Goal: Communication & Community: Connect with others

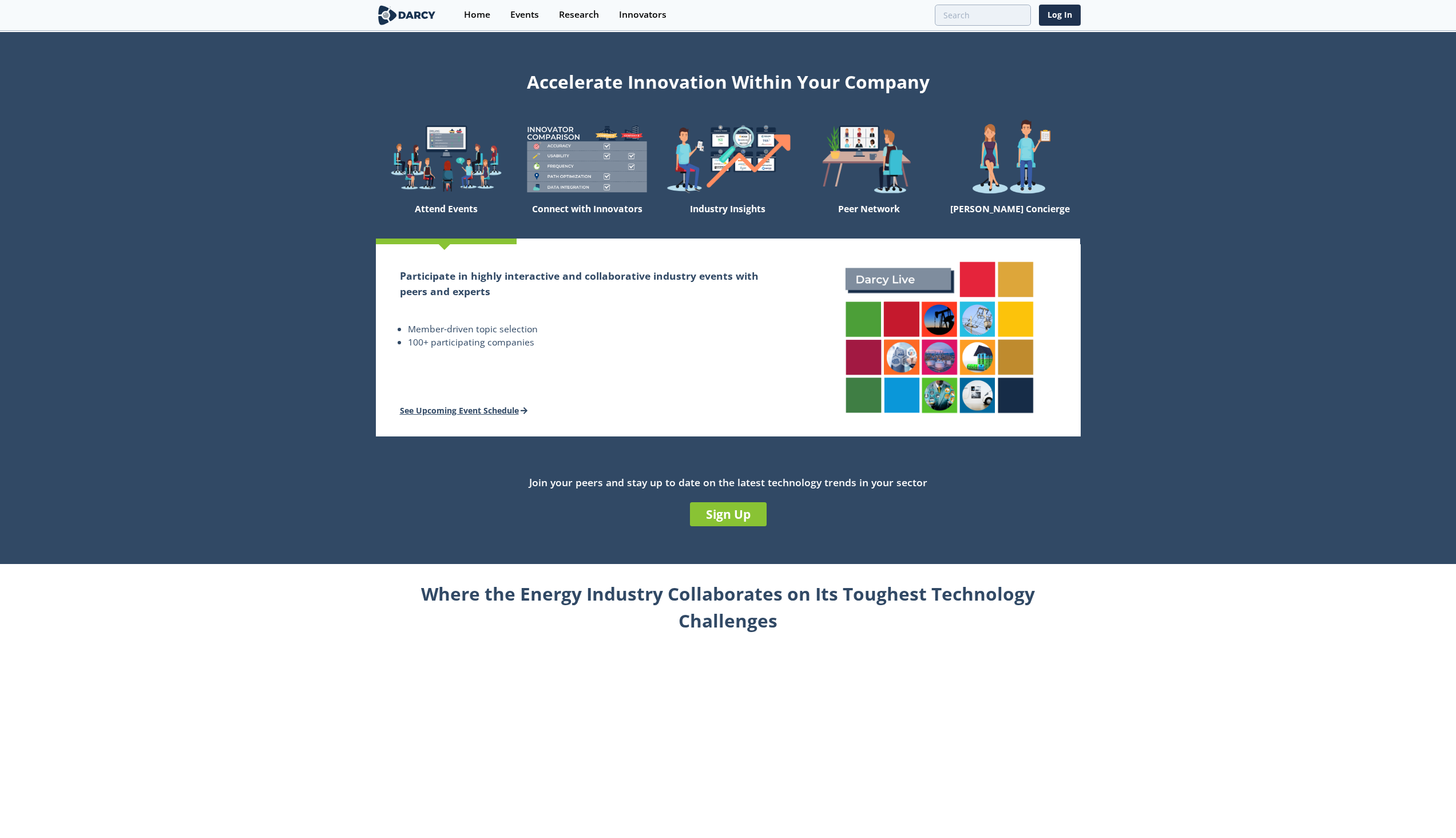
click at [483, 405] on link "See Upcoming Event Schedule" at bounding box center [463, 410] width 128 height 11
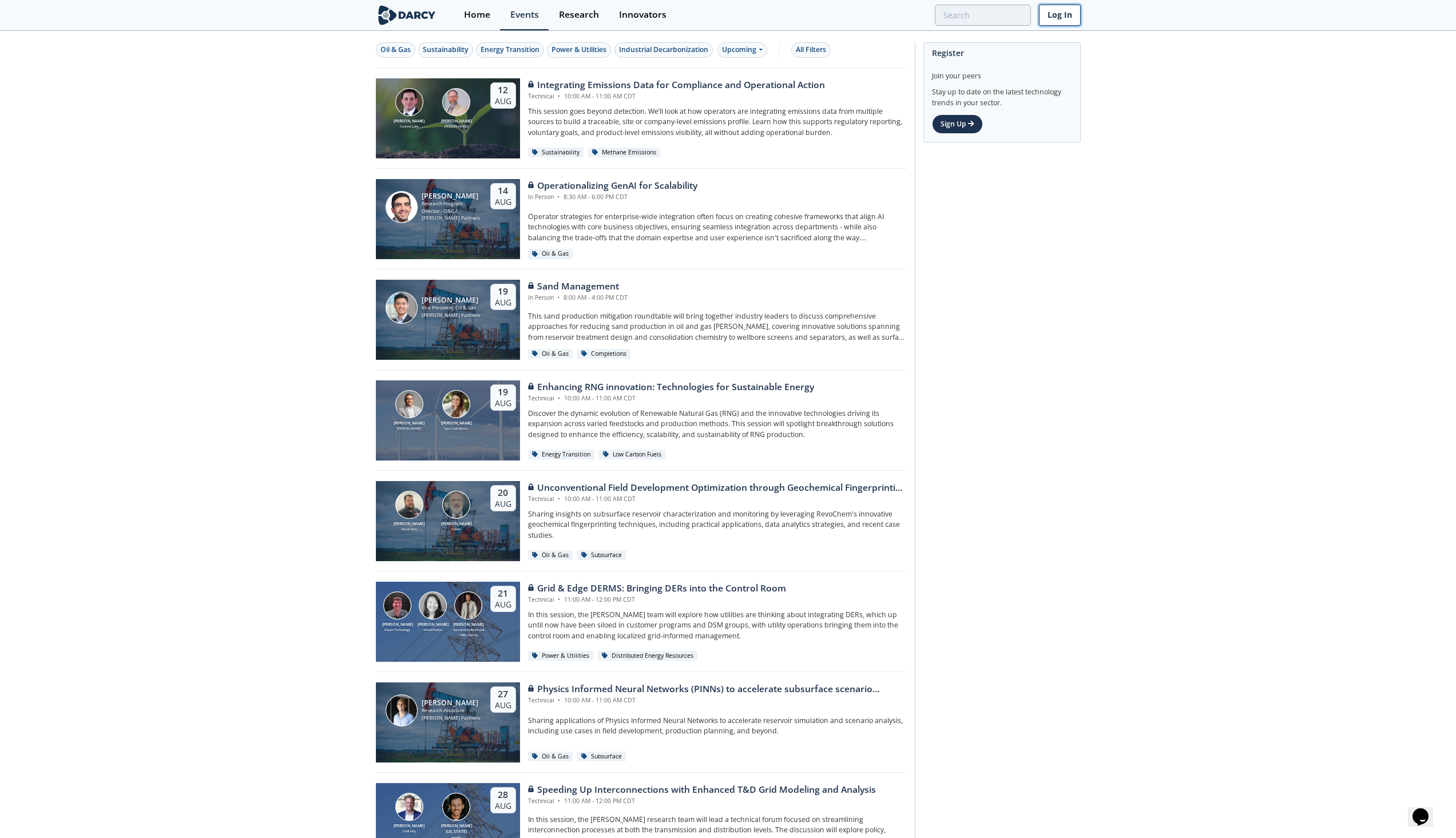
click at [1058, 20] on link "Log In" at bounding box center [1060, 15] width 42 height 21
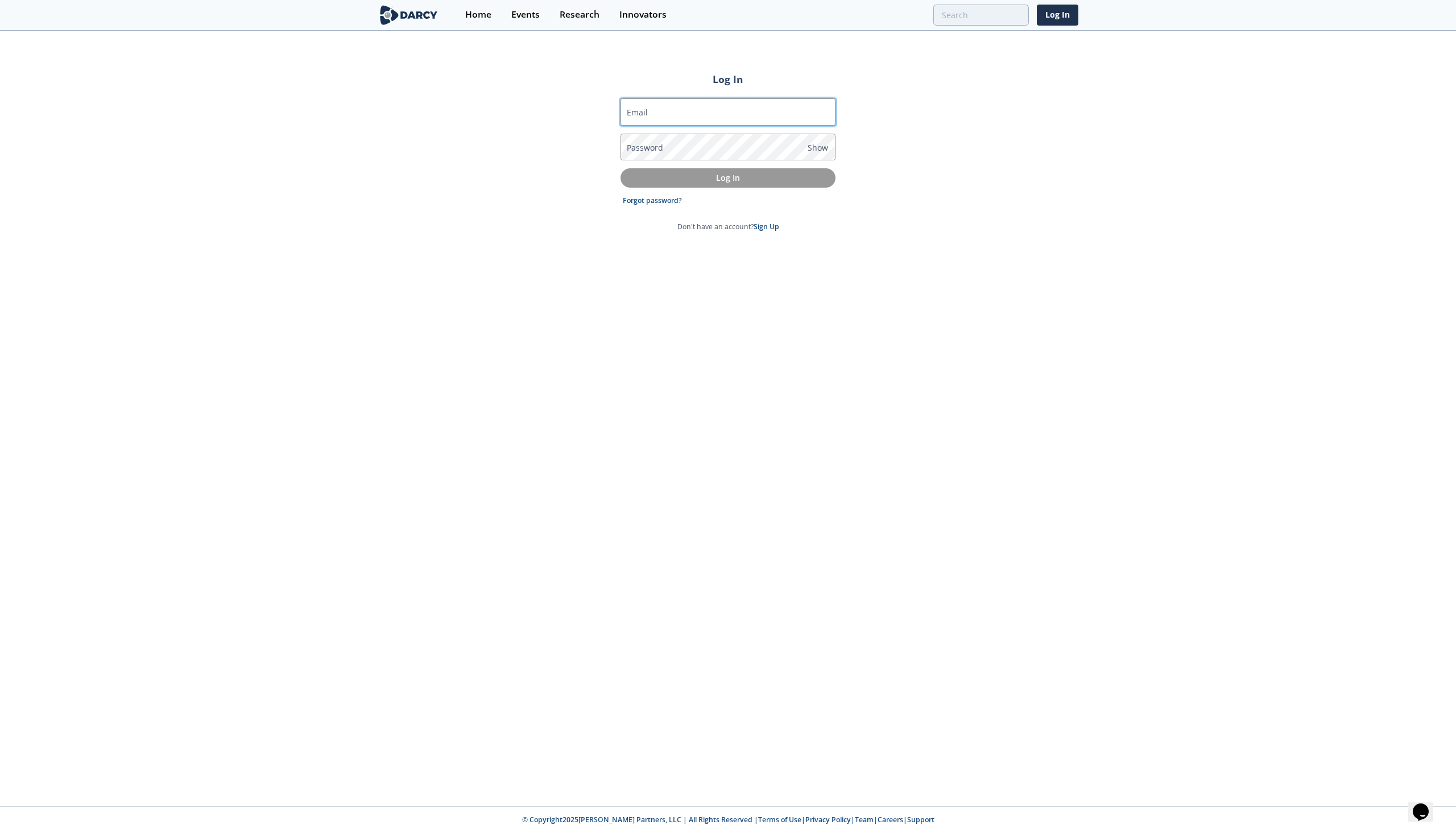
click at [656, 117] on input "Email" at bounding box center [728, 112] width 215 height 27
type input "[EMAIL_ADDRESS][PERSON_NAME][DOMAIN_NAME]"
click at [620, 168] on button "Log In" at bounding box center [728, 177] width 215 height 19
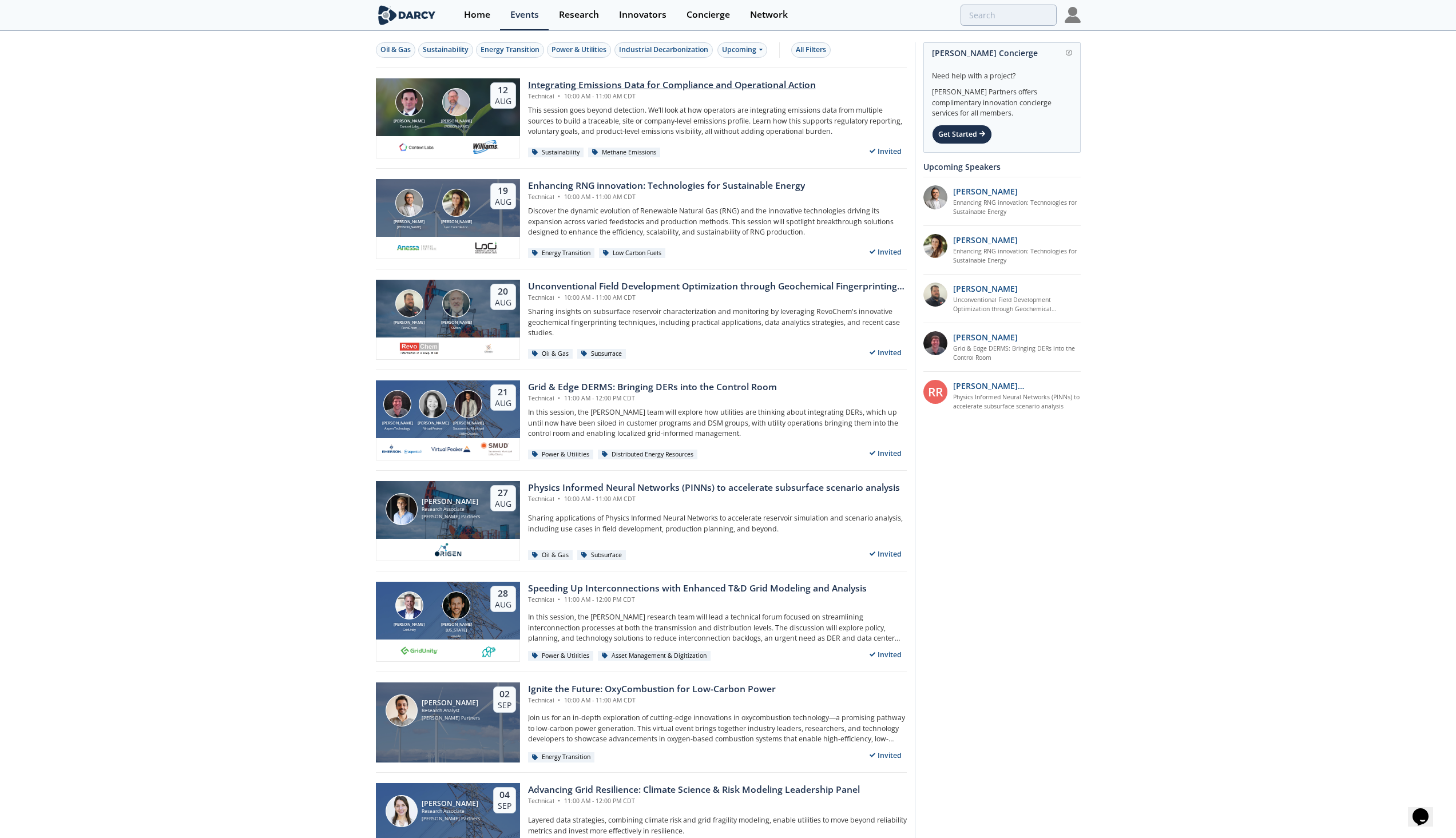
click at [675, 86] on div "Integrating Emissions Data for Compliance and Operational Action" at bounding box center [672, 85] width 288 height 14
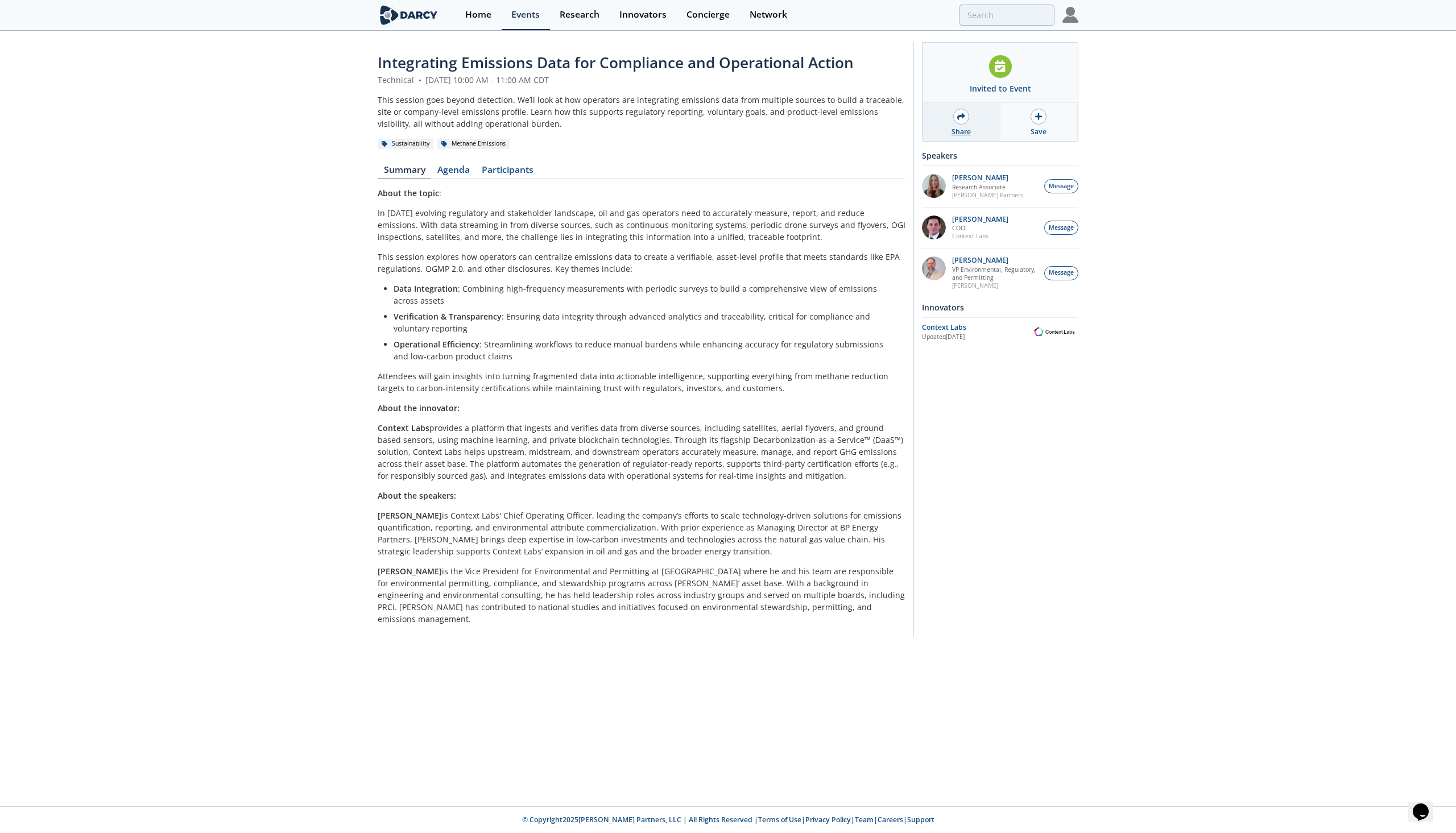
click at [971, 120] on div "Share" at bounding box center [961, 121] width 78 height 38
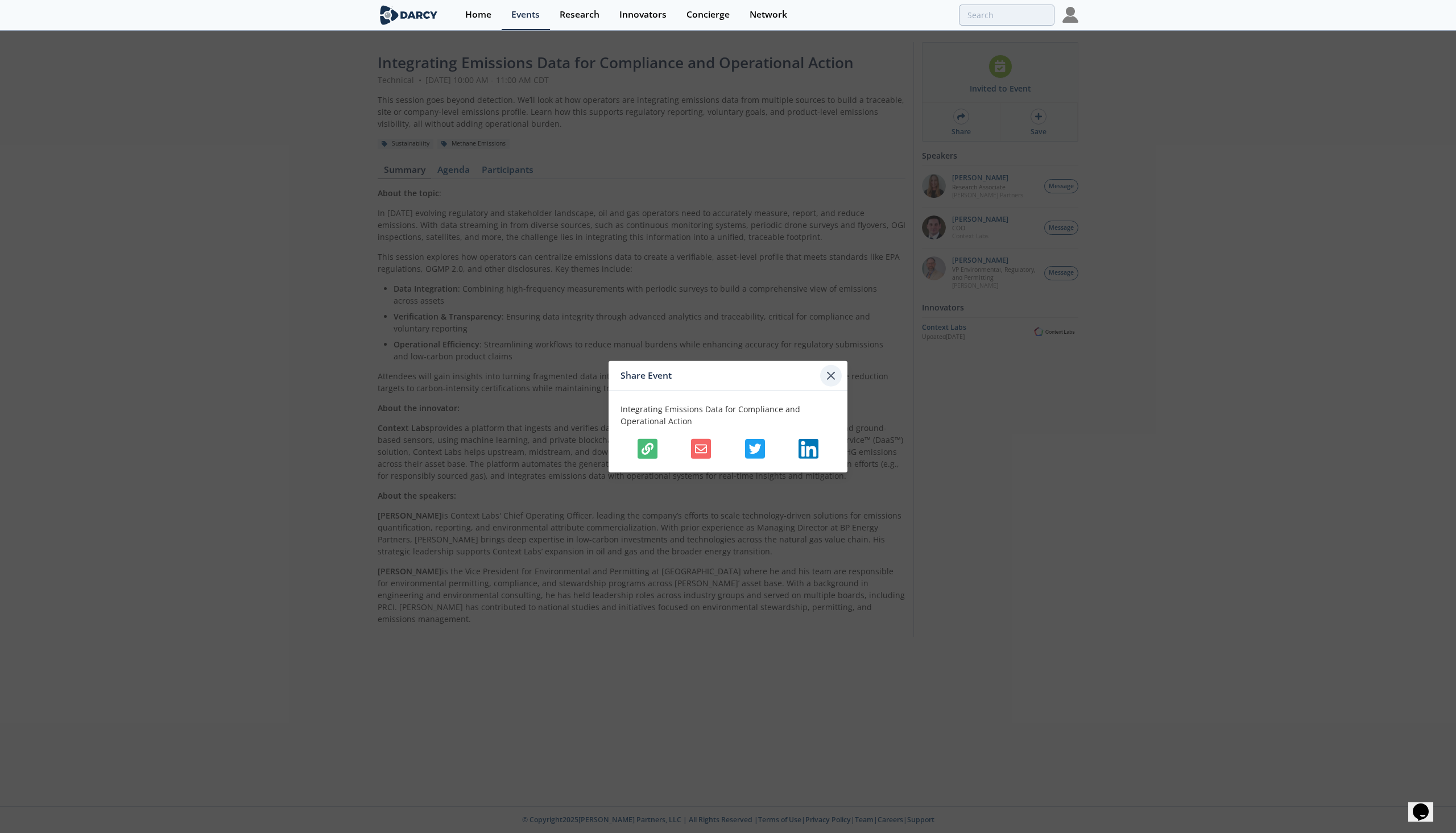
click at [826, 376] on icon at bounding box center [831, 375] width 14 height 14
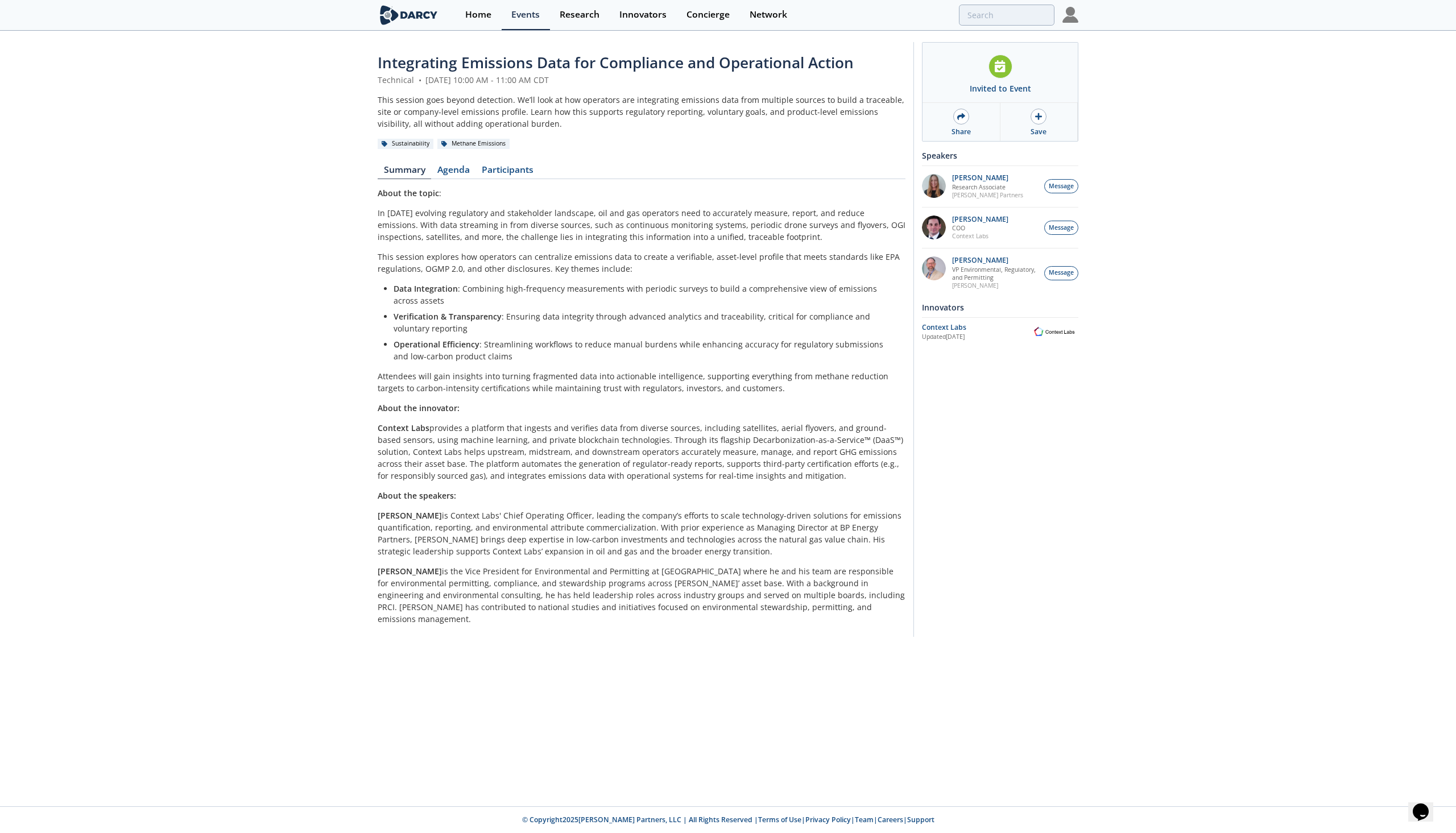
click at [789, 366] on div "About the topic : In [DATE] evolving regulatory and stakeholder landscape, oil …" at bounding box center [641, 405] width 527 height 438
click at [1039, 121] on div at bounding box center [1039, 116] width 16 height 16
click at [586, 270] on p "This session explores how operators can centralize emissions data to create a v…" at bounding box center [641, 263] width 527 height 24
click at [1001, 64] on icon at bounding box center [999, 66] width 11 height 12
click at [650, 326] on li "Verification & Transparency : Ensuring data integrity through advanced analytic…" at bounding box center [645, 323] width 504 height 24
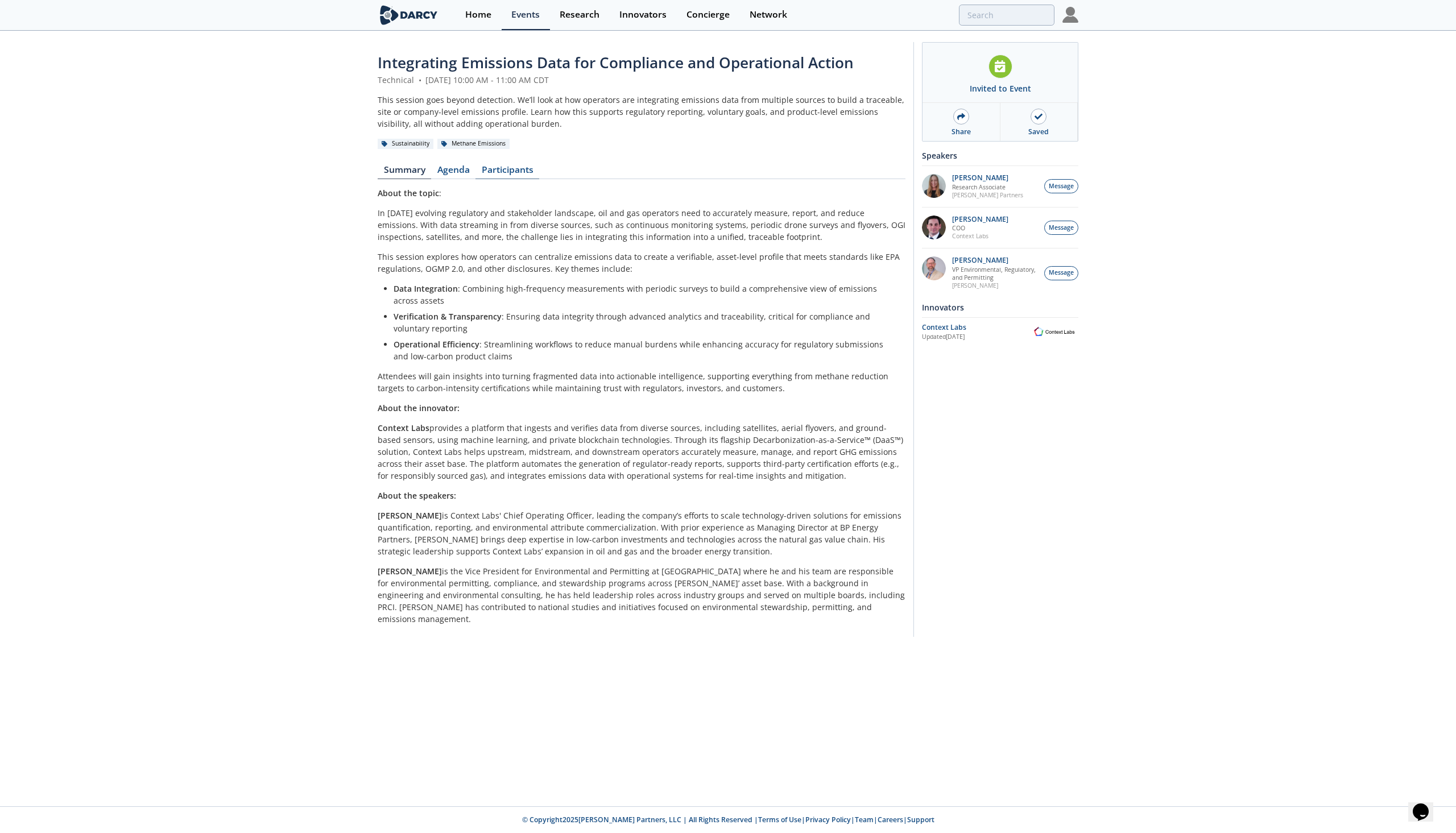
click at [516, 166] on link "Participants" at bounding box center [507, 172] width 64 height 14
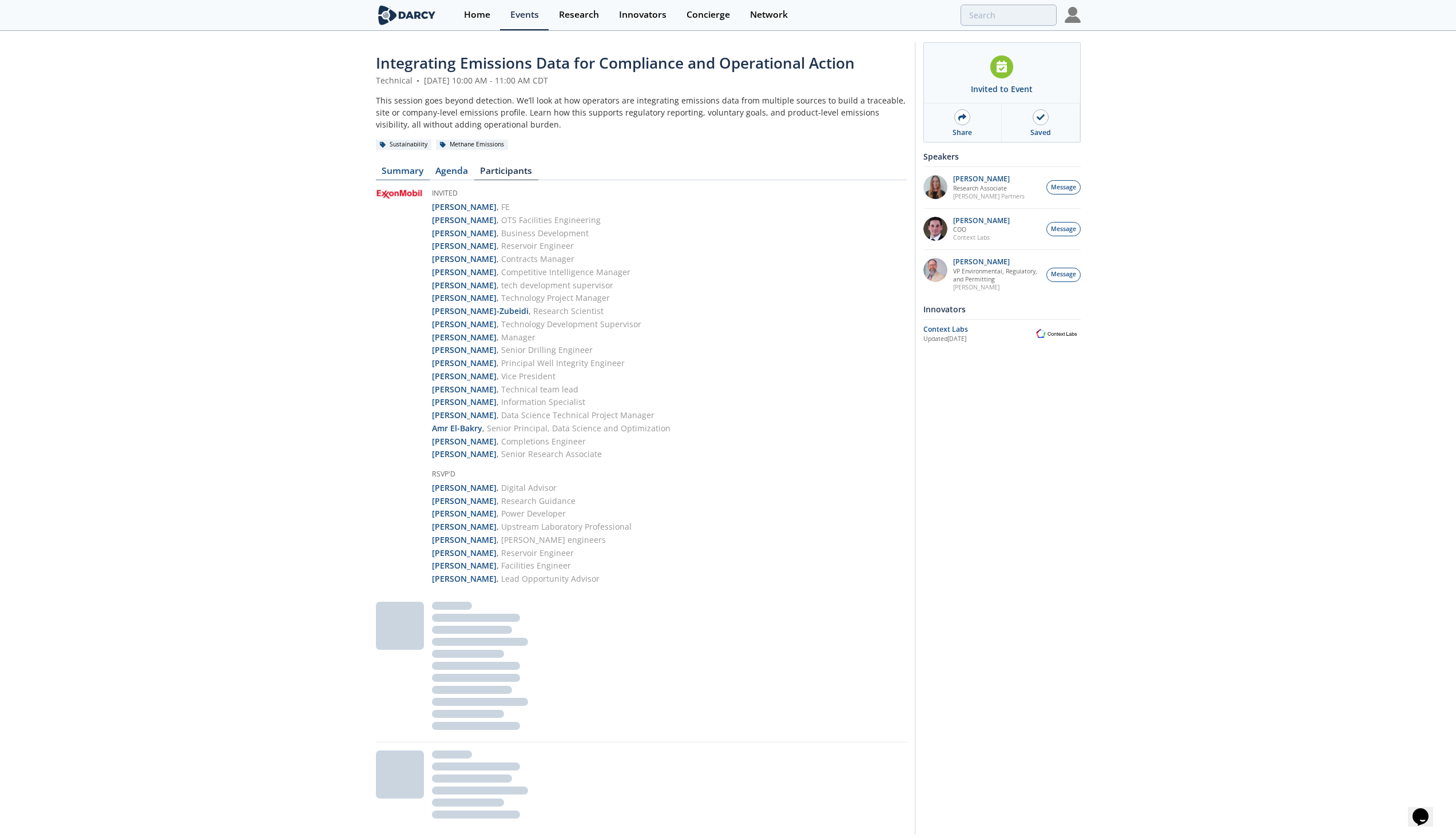
click at [422, 167] on link "Summary" at bounding box center [403, 173] width 54 height 14
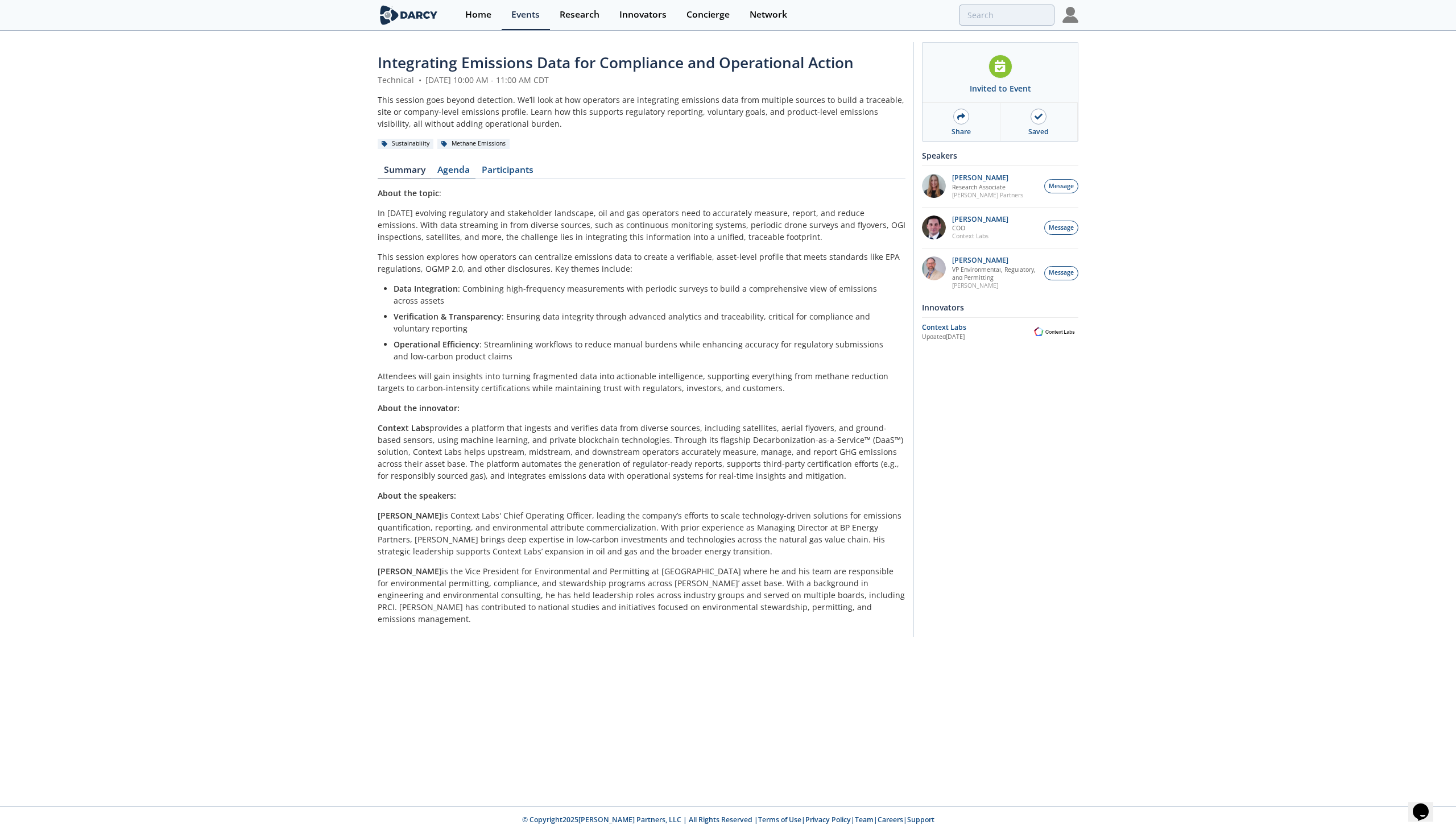
click at [451, 166] on link "Agenda" at bounding box center [453, 172] width 44 height 14
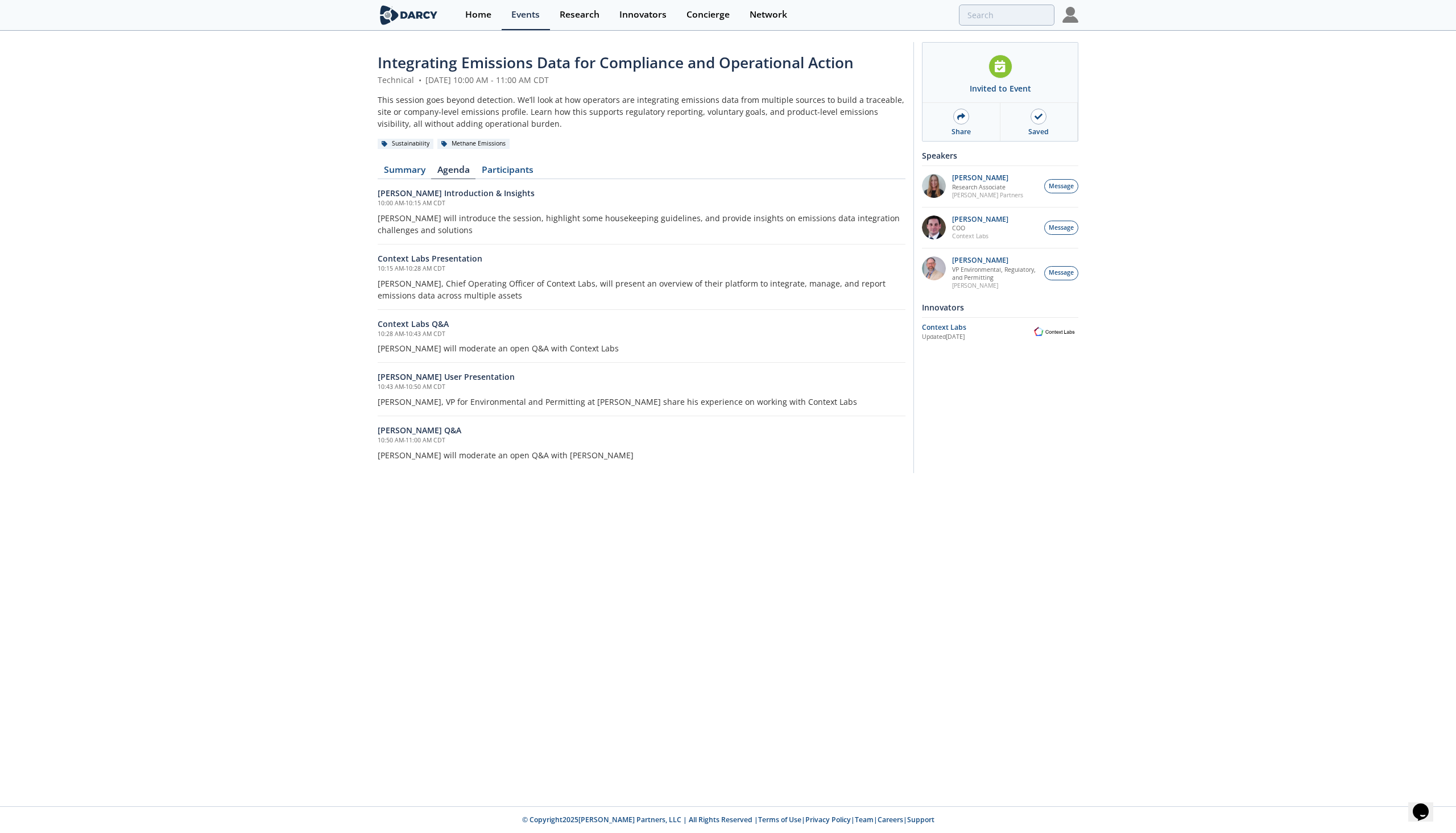
click at [456, 550] on div "Integrating Emissions Data for Compliance and Operational Action Technical • [D…" at bounding box center [728, 418] width 1456 height 774
click at [997, 68] on icon at bounding box center [999, 66] width 11 height 12
click at [1003, 68] on icon at bounding box center [999, 66] width 11 height 12
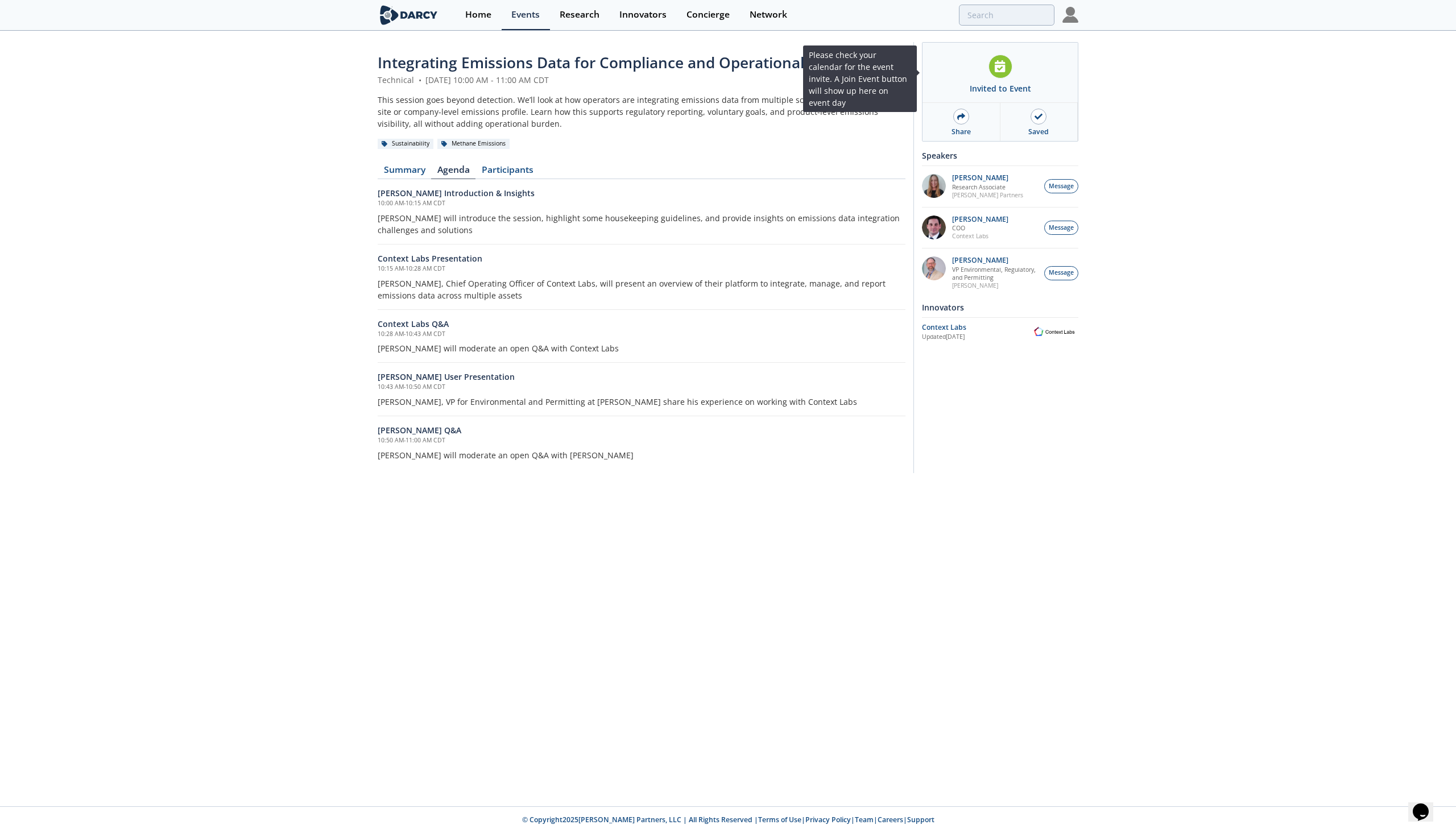
click at [1003, 68] on icon at bounding box center [999, 66] width 11 height 12
click at [1004, 90] on div "Invited to Event" at bounding box center [1001, 88] width 61 height 12
click at [967, 123] on div "Share" at bounding box center [961, 121] width 78 height 38
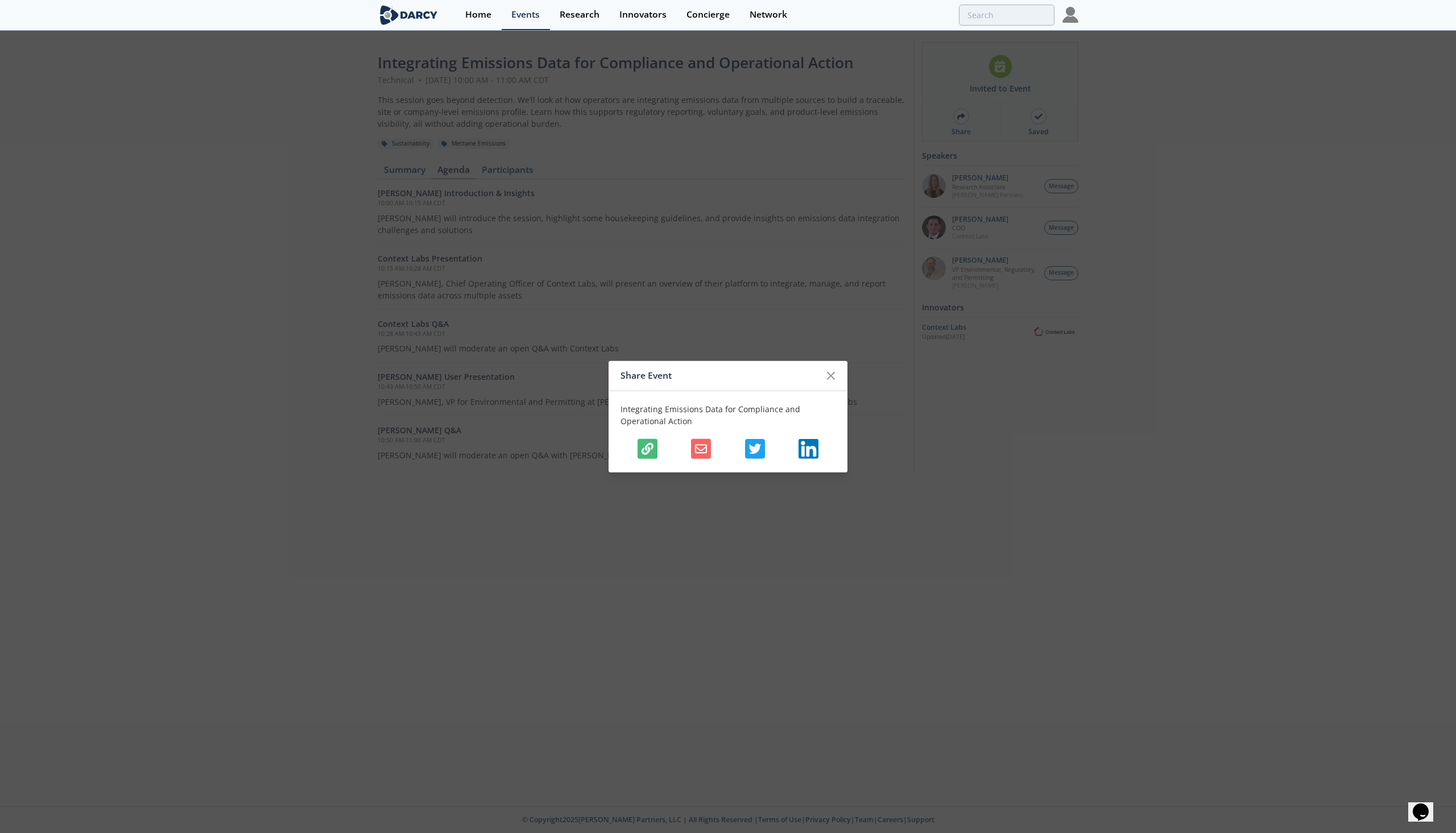
click at [698, 448] on icon "button" at bounding box center [700, 448] width 12 height 9
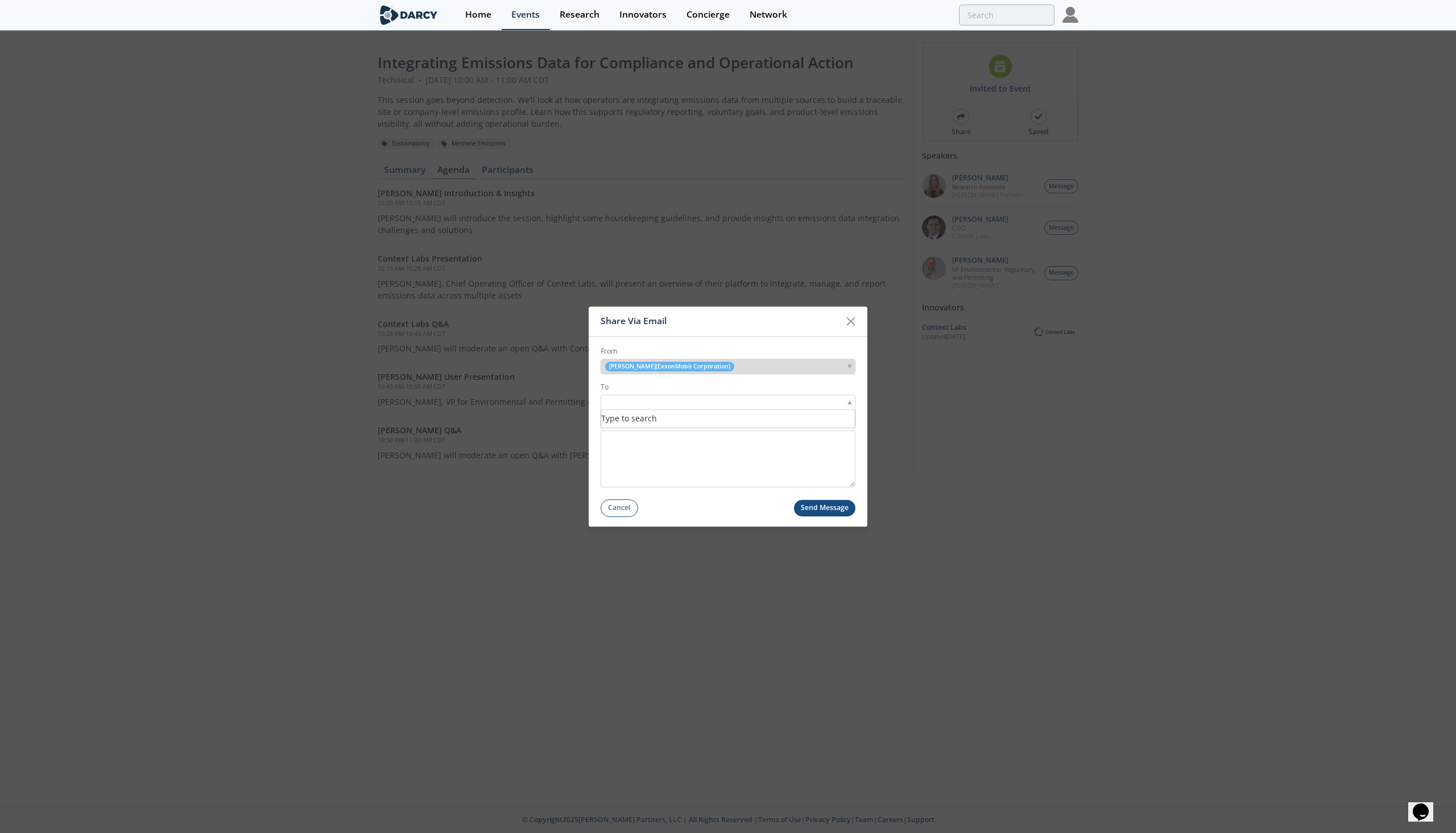
click at [677, 404] on input "search" at bounding box center [642, 402] width 78 height 12
type input "kanan"
click at [678, 450] on textarea "Message" at bounding box center [727, 459] width 255 height 57
click at [816, 508] on button "Send Message" at bounding box center [824, 508] width 62 height 16
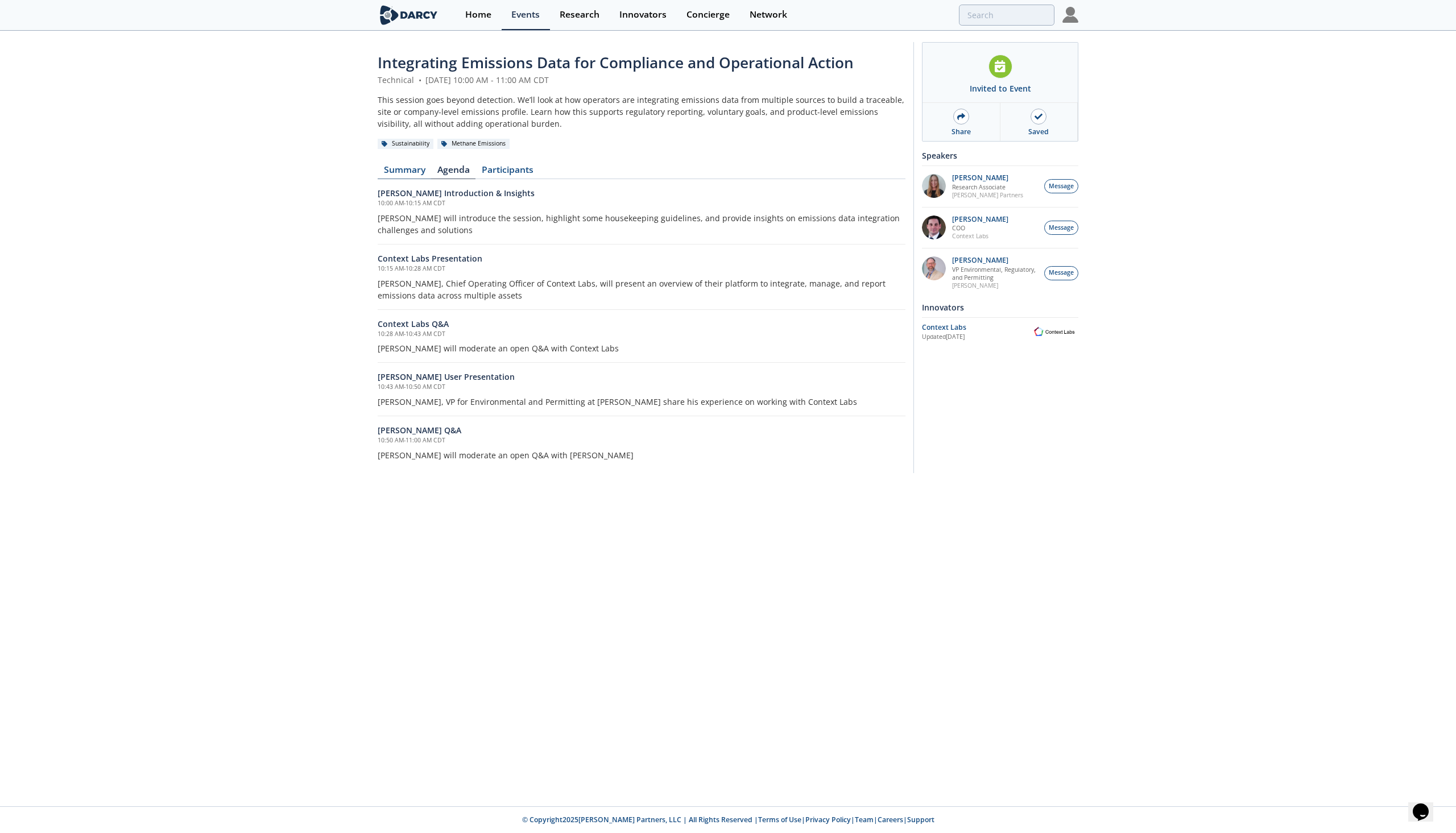
click at [401, 169] on link "Summary" at bounding box center [404, 172] width 53 height 14
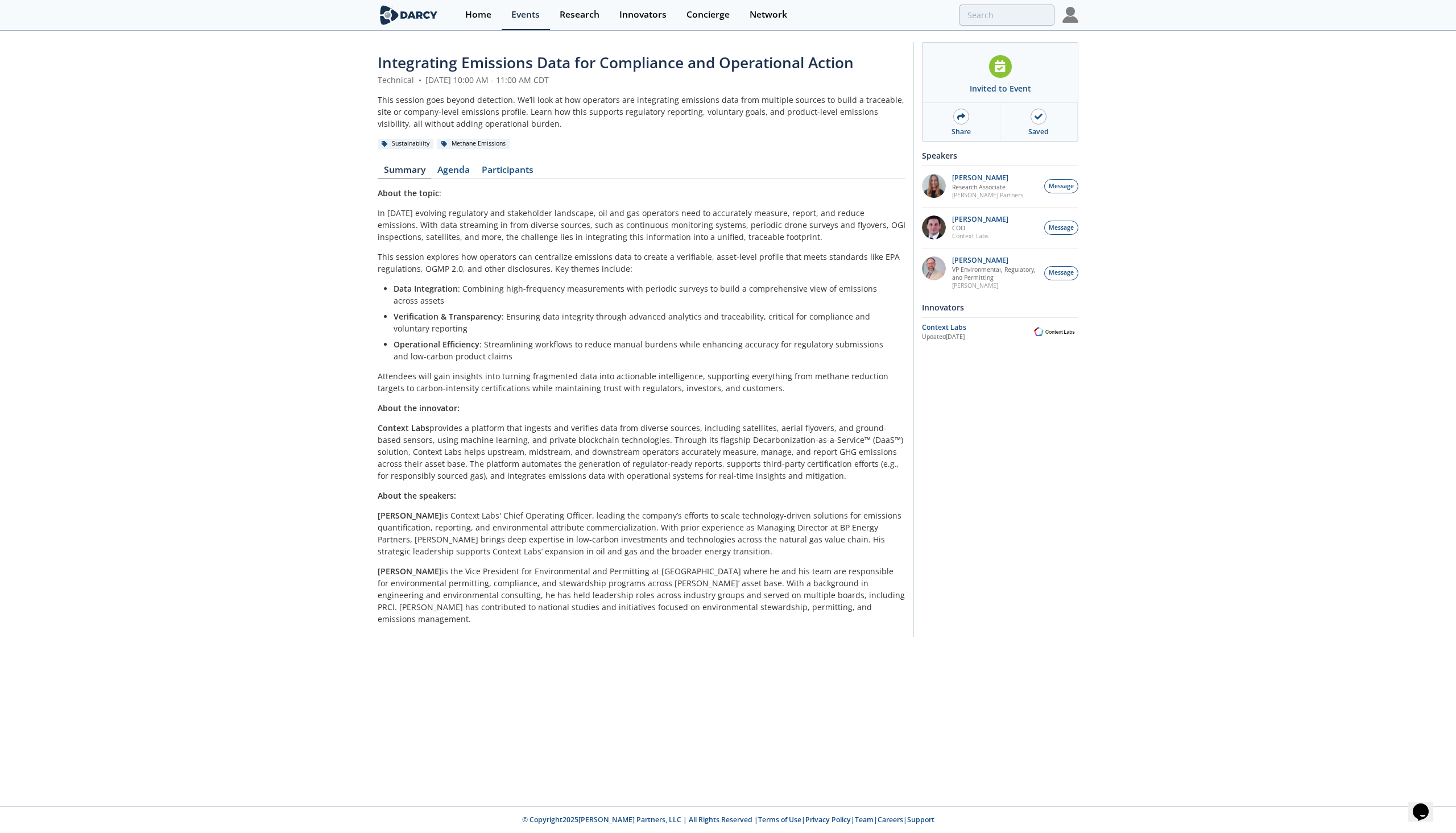
click at [508, 637] on div "Integrating Emissions Data for Compliance and Operational Action Technical • [D…" at bounding box center [728, 342] width 1456 height 621
click at [1014, 70] on div "Invited to Event" at bounding box center [1000, 73] width 155 height 61
click at [1077, 20] on img at bounding box center [1070, 15] width 16 height 16
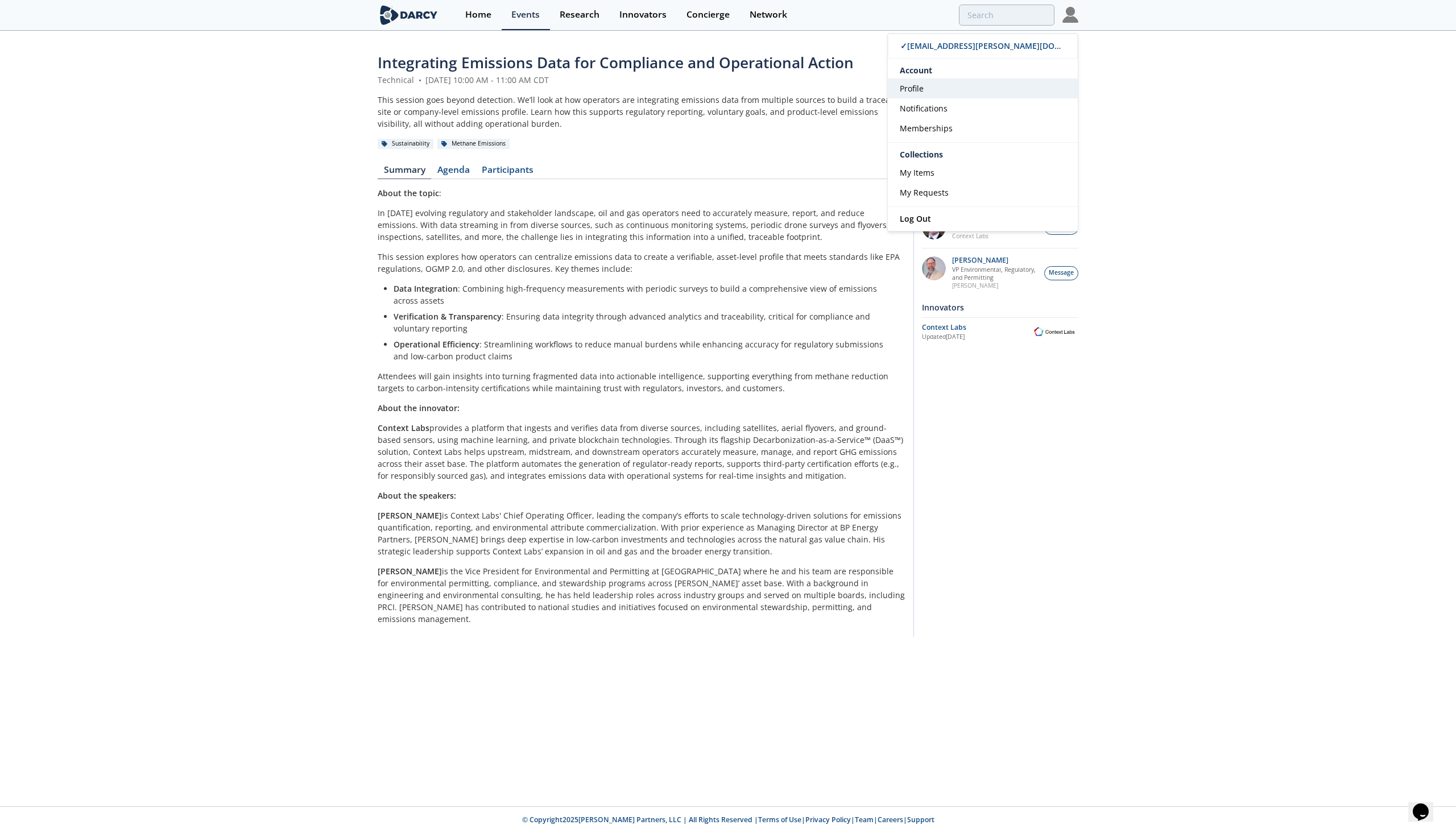
click at [942, 87] on link "Profile" at bounding box center [982, 88] width 190 height 20
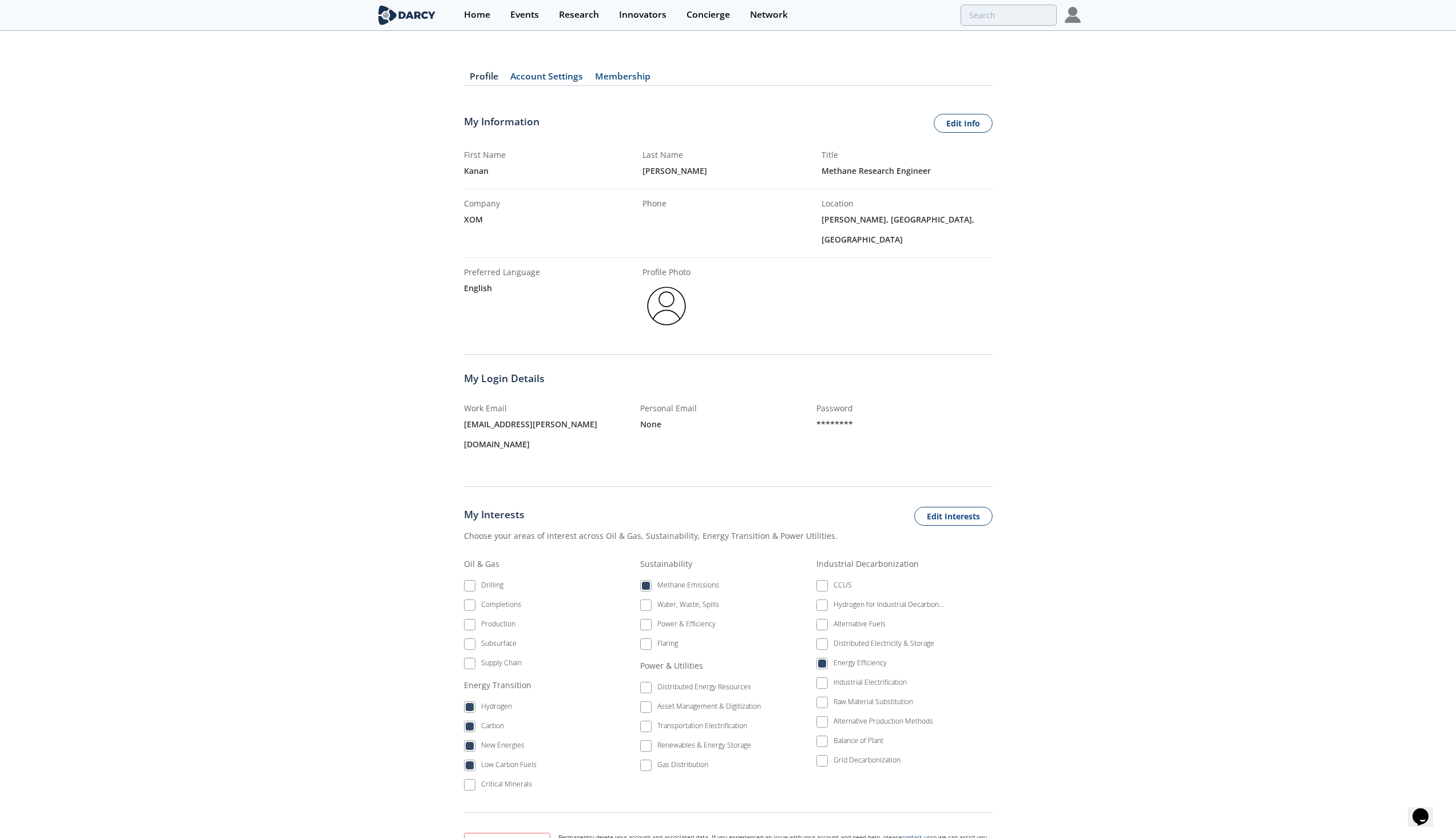
click at [552, 78] on link "Account Settings" at bounding box center [547, 79] width 85 height 14
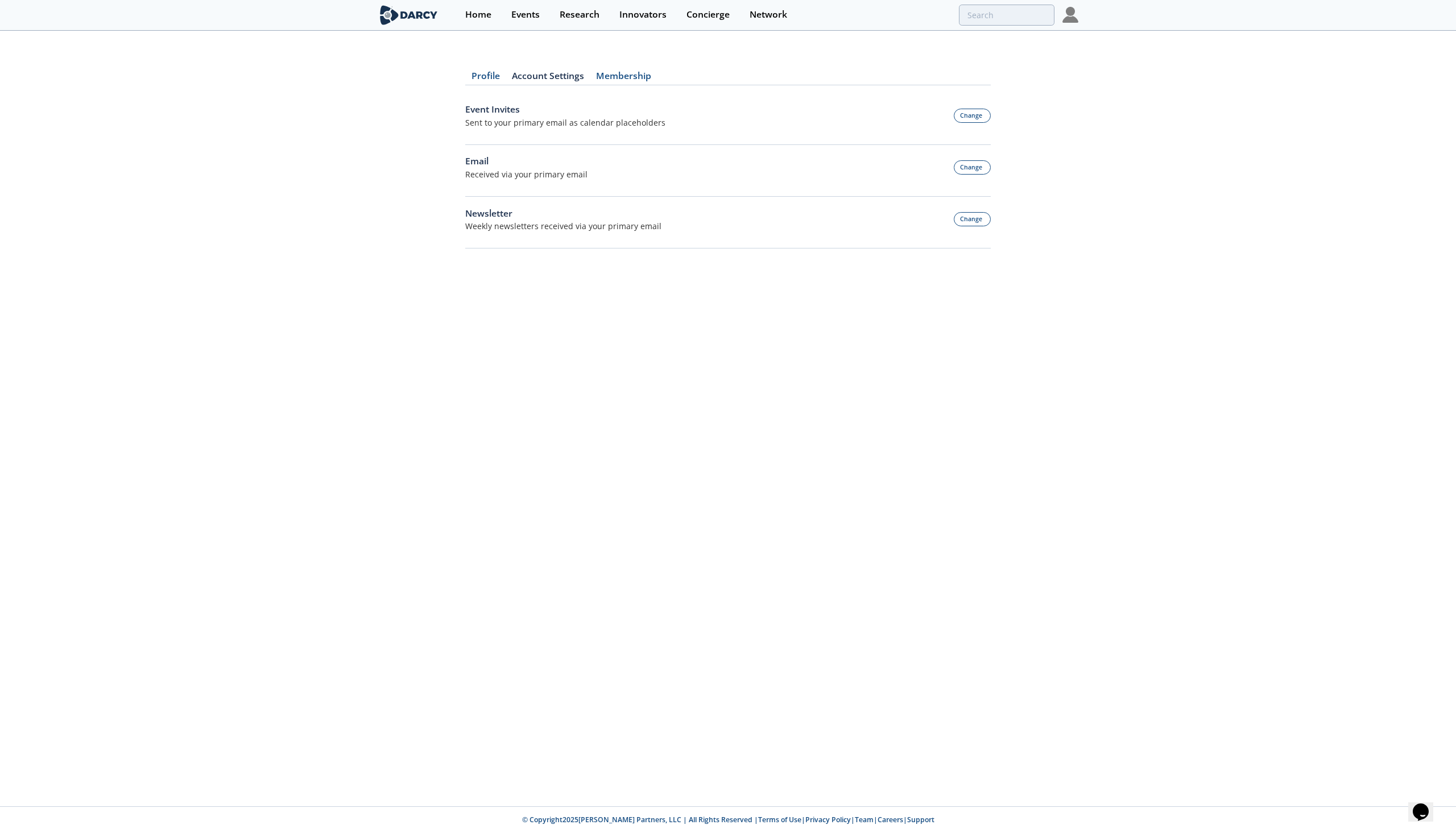
click at [529, 121] on div "Sent to your primary email as calendar placeholders" at bounding box center [565, 122] width 200 height 12
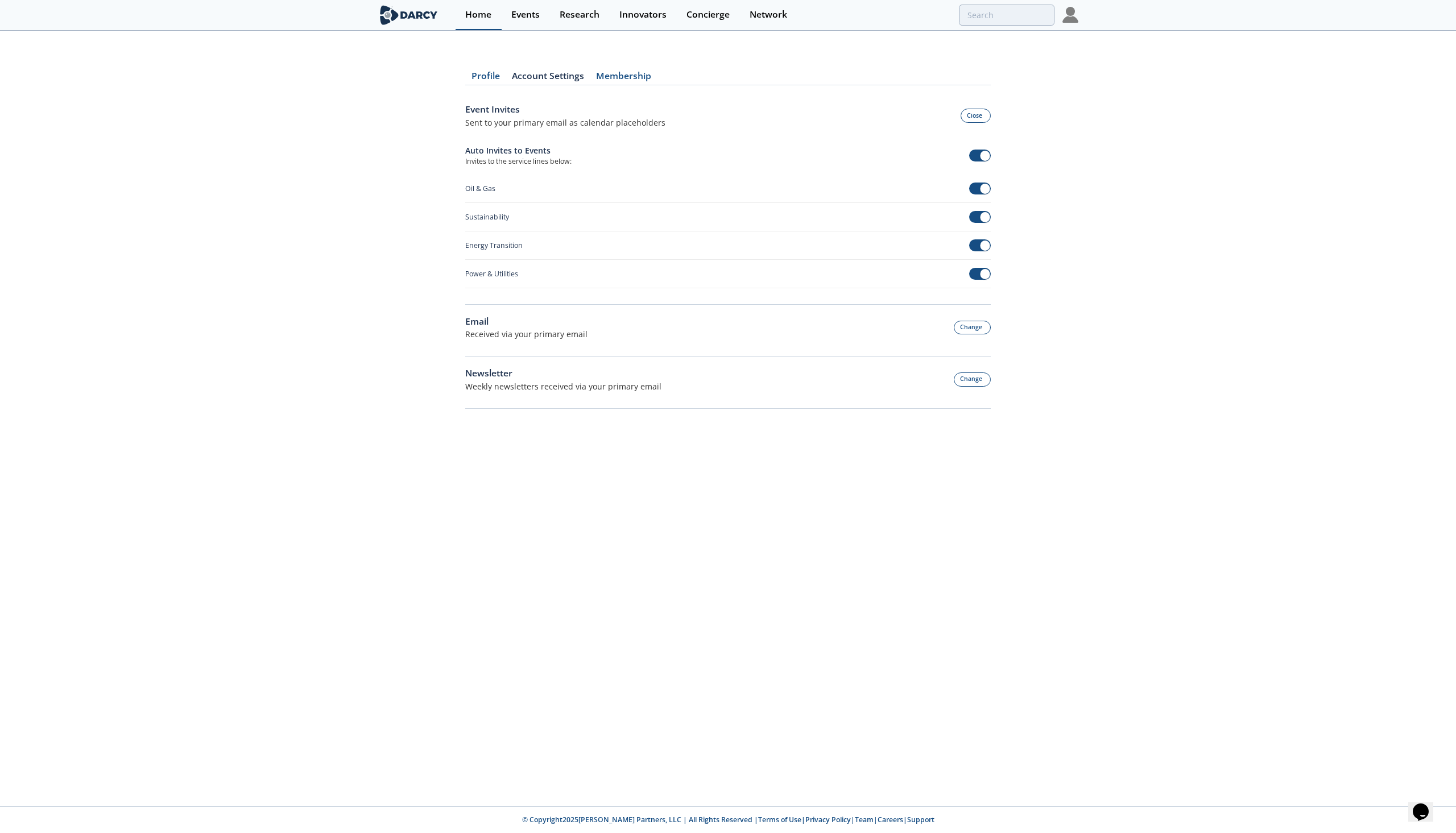
click at [488, 19] on div "Home" at bounding box center [478, 15] width 26 height 9
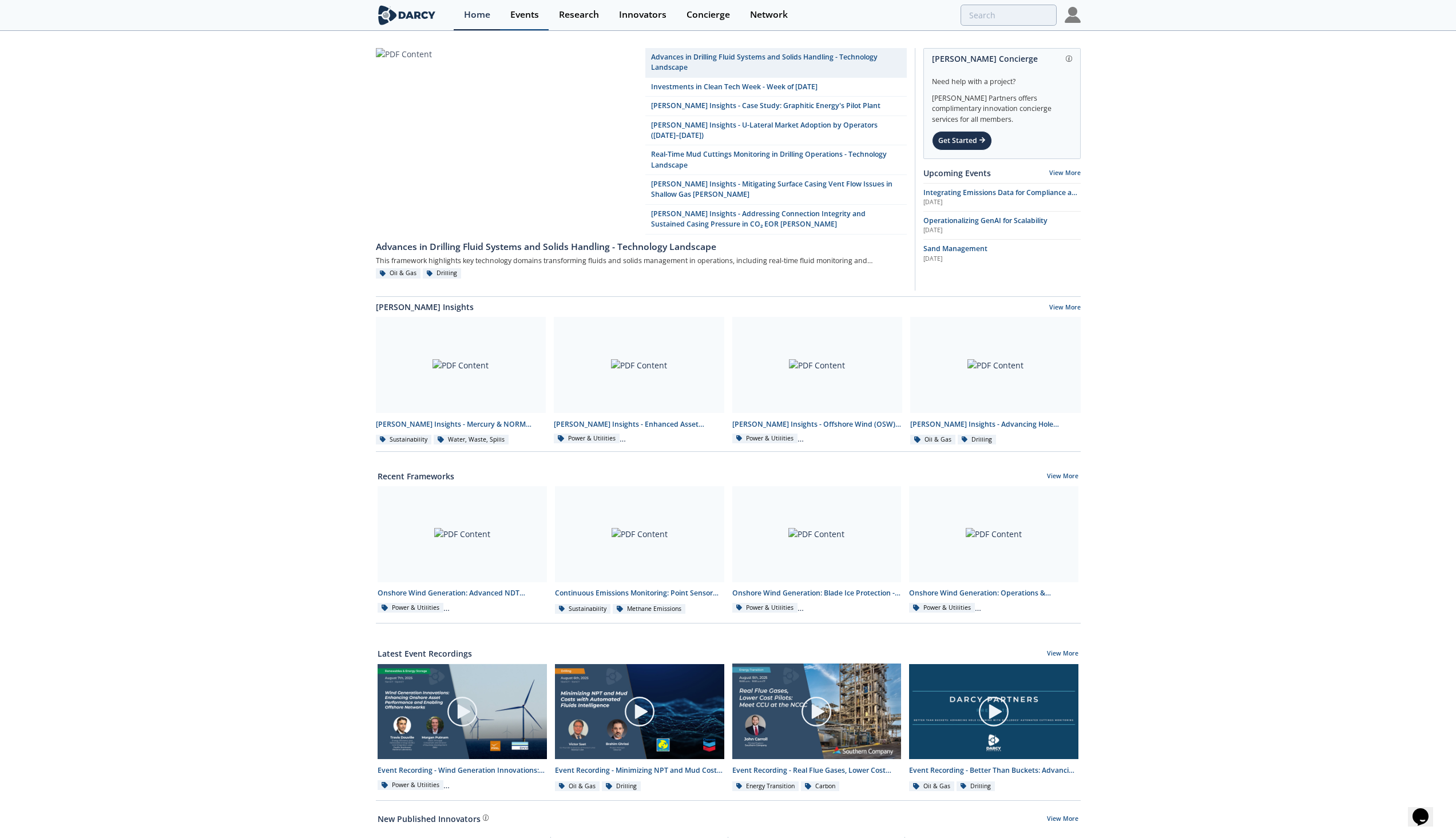
click at [536, 12] on div "Events" at bounding box center [524, 15] width 28 height 9
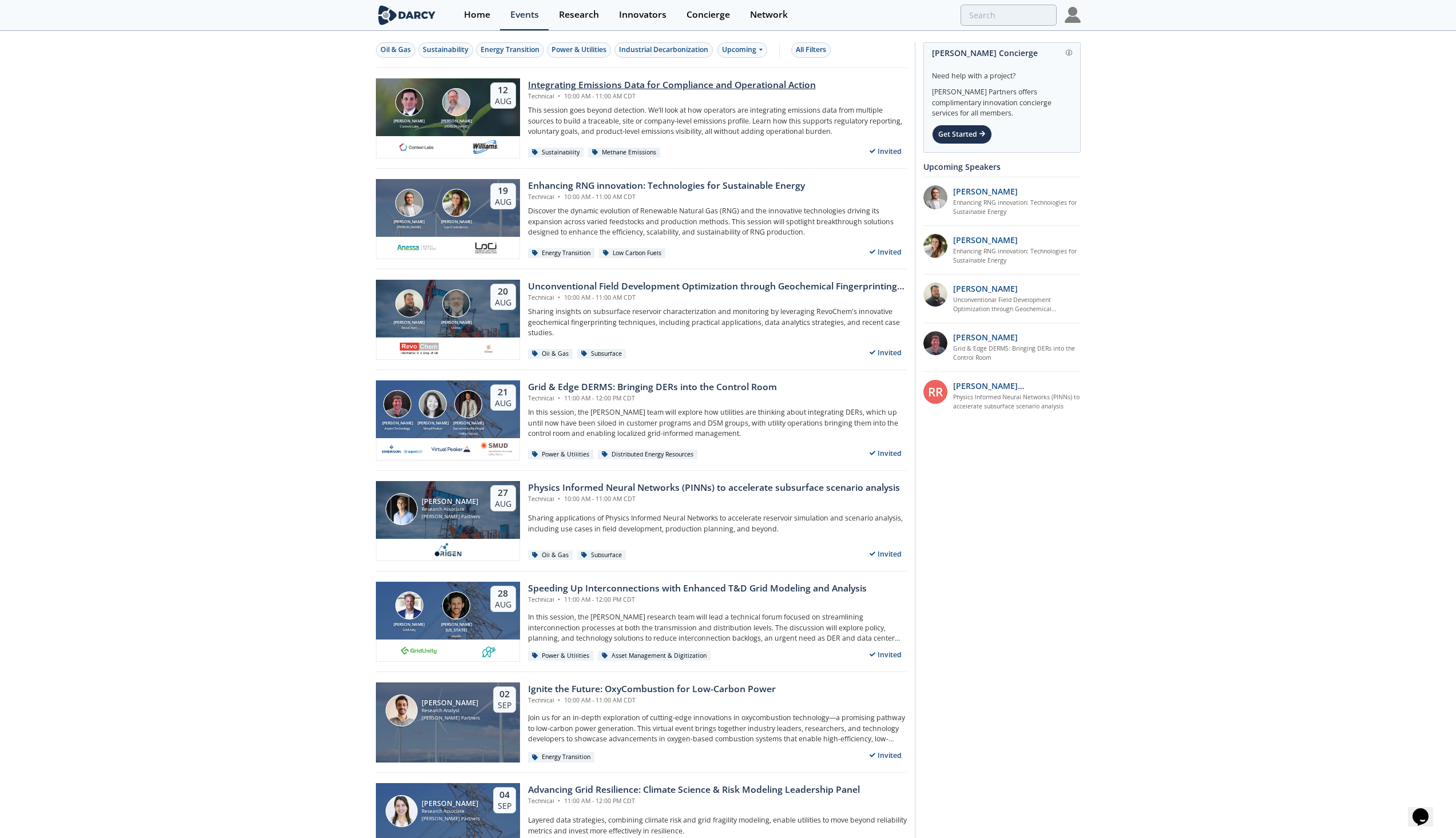
click at [657, 85] on div "Integrating Emissions Data for Compliance and Operational Action" at bounding box center [672, 85] width 288 height 14
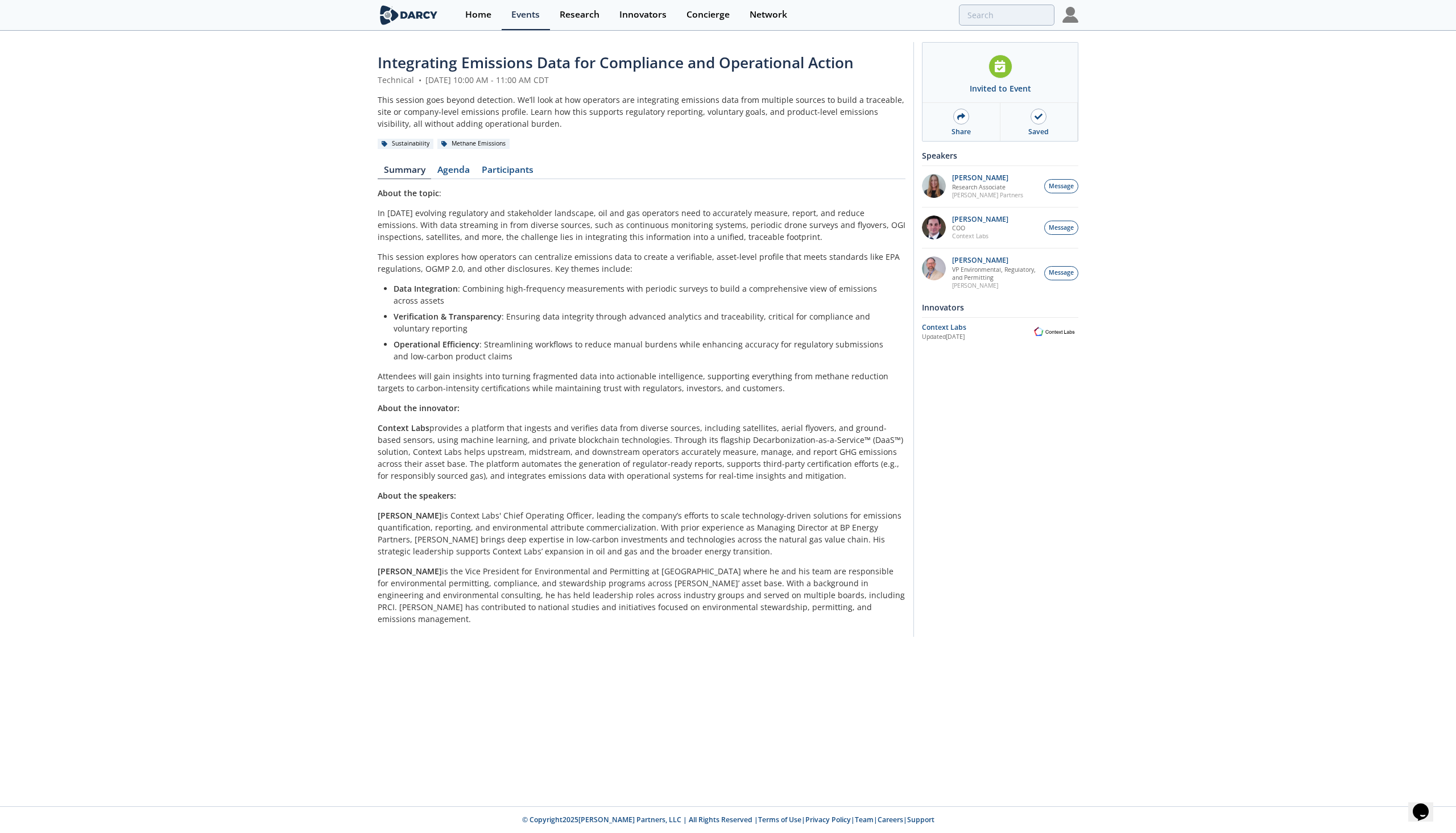
click at [244, 623] on div "Integrating Emissions Data for Compliance and Operational Action Technical • [D…" at bounding box center [728, 342] width 1456 height 621
click at [395, 689] on div "Integrating Emissions Data for Compliance and Operational Action Technical • [D…" at bounding box center [728, 418] width 1456 height 774
